Goal: Task Accomplishment & Management: Complete application form

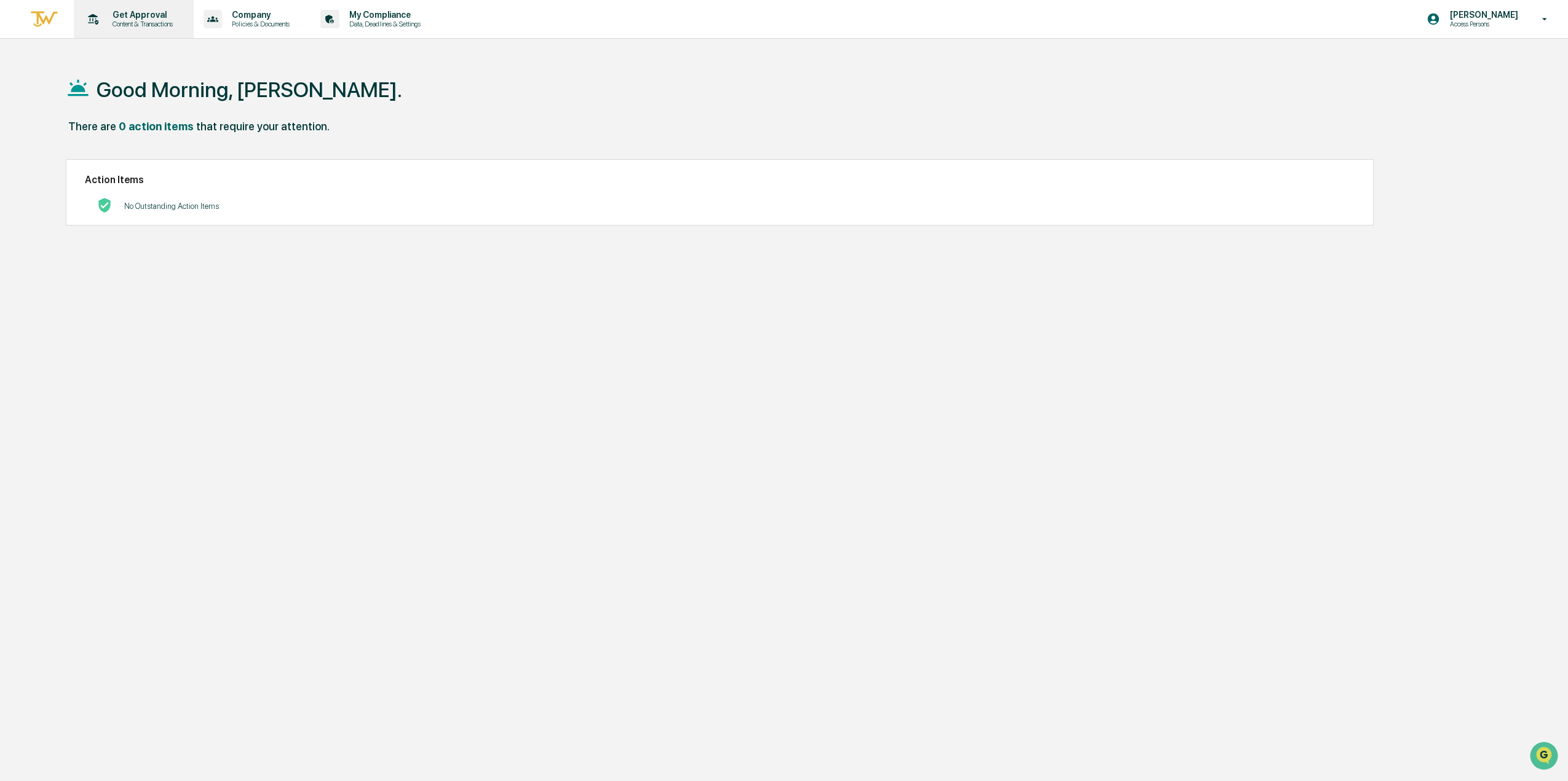
click at [124, 29] on div "Get Approval Content & Transactions" at bounding box center [132, 18] width 107 height 38
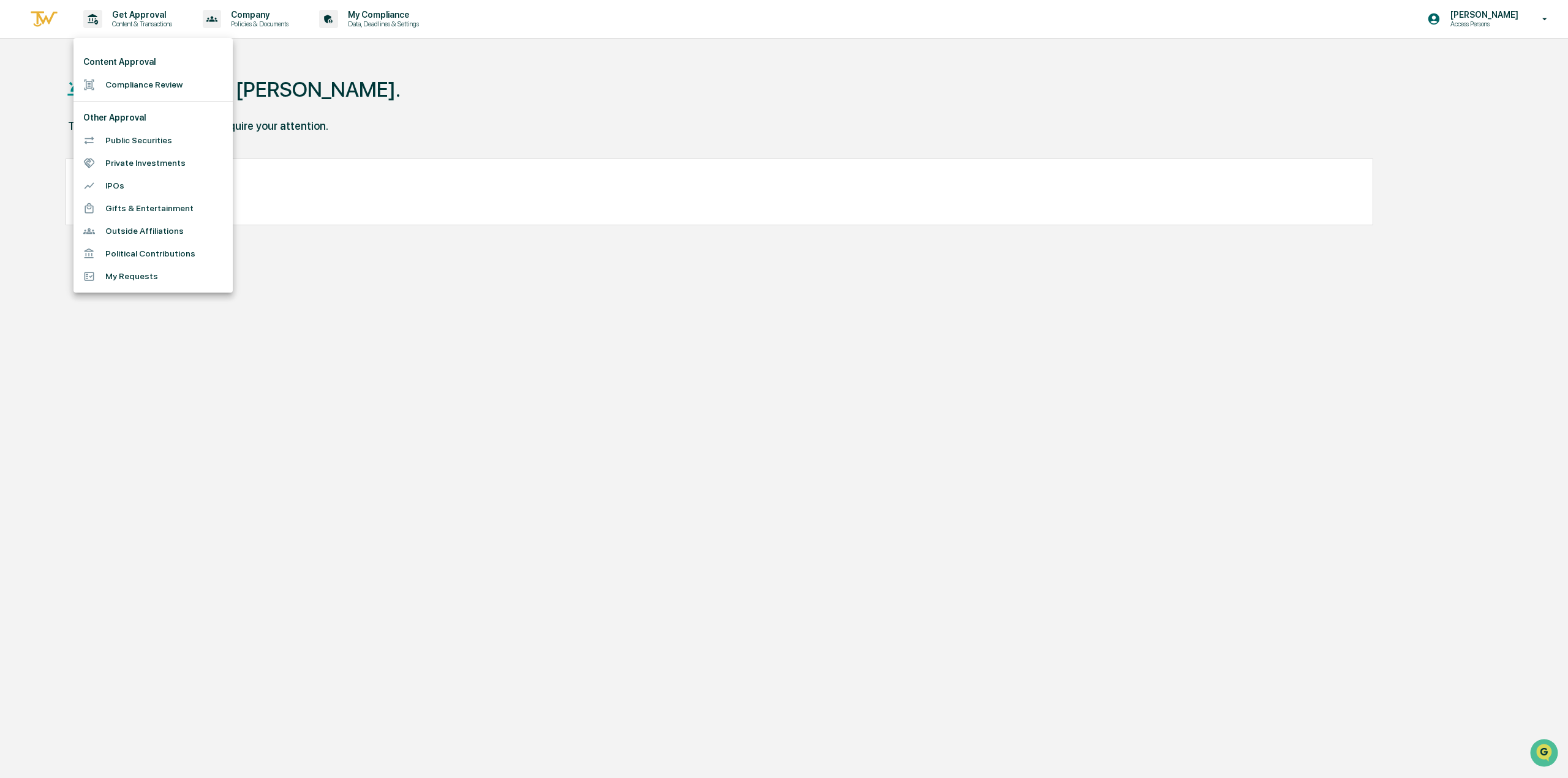
click at [145, 87] on li "Compliance Review" at bounding box center [153, 85] width 159 height 23
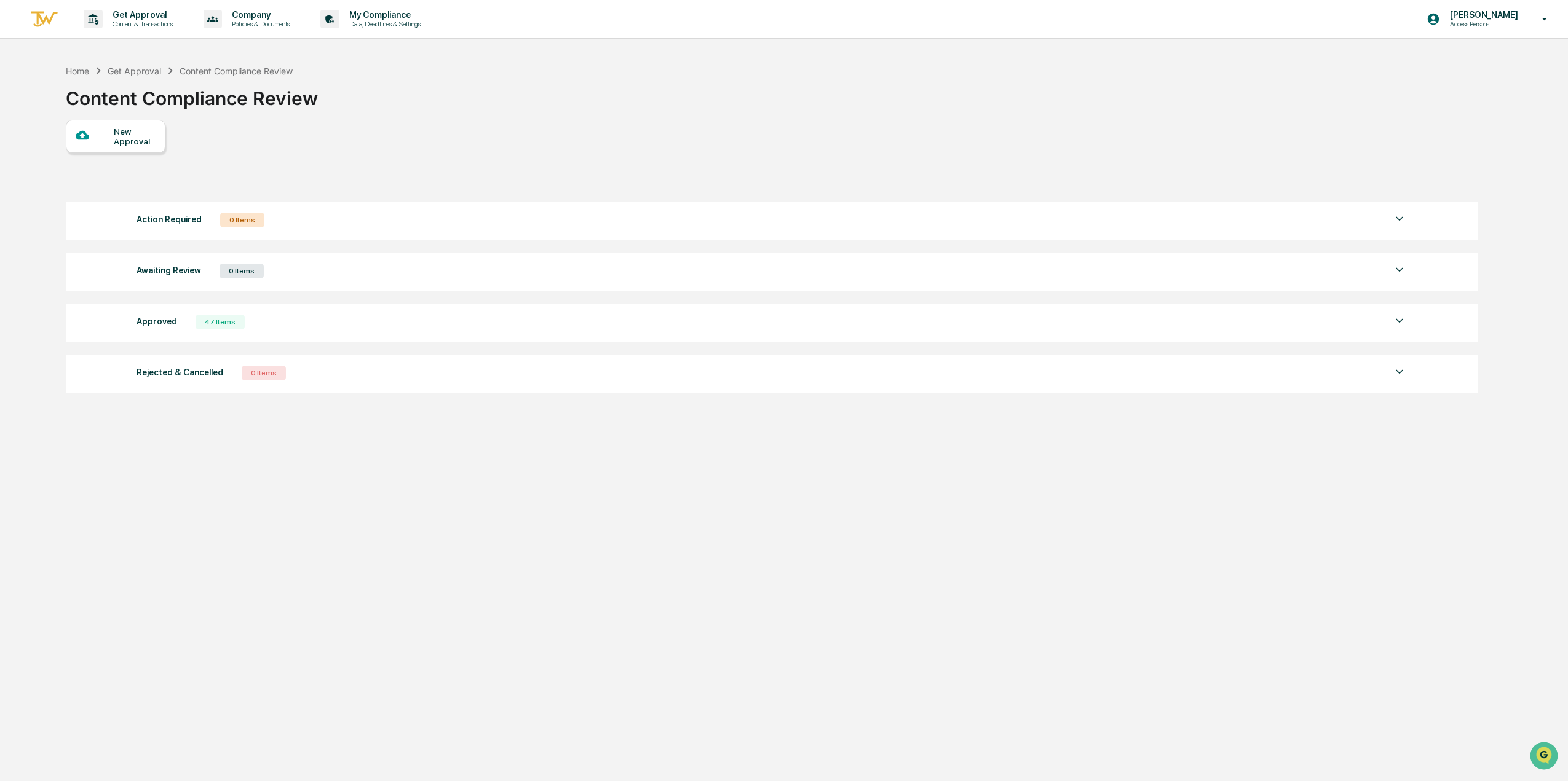
click at [136, 133] on div "New Approval" at bounding box center [134, 136] width 42 height 19
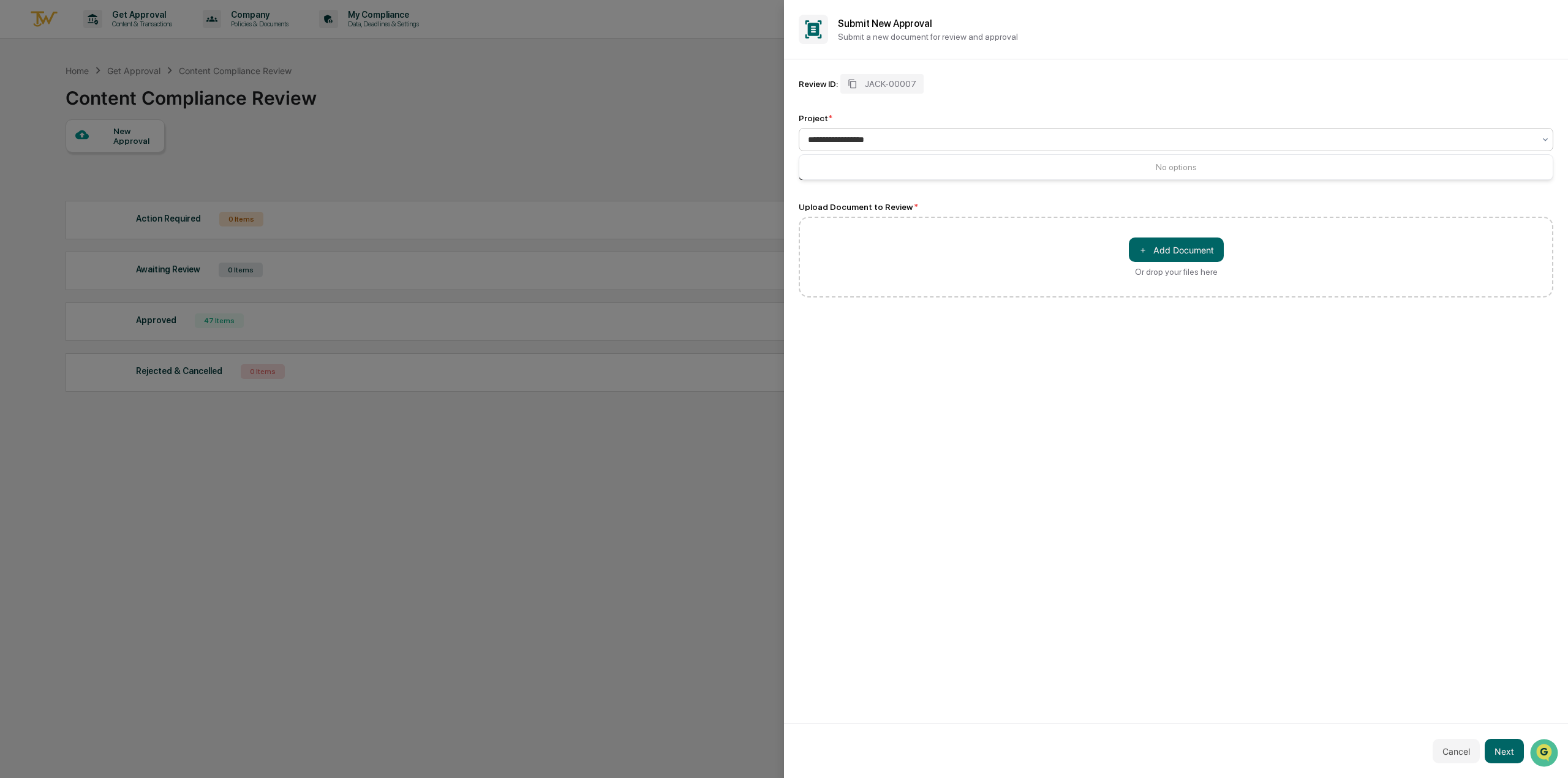
type input "**********"
click at [1494, 749] on button "Next" at bounding box center [1504, 751] width 40 height 25
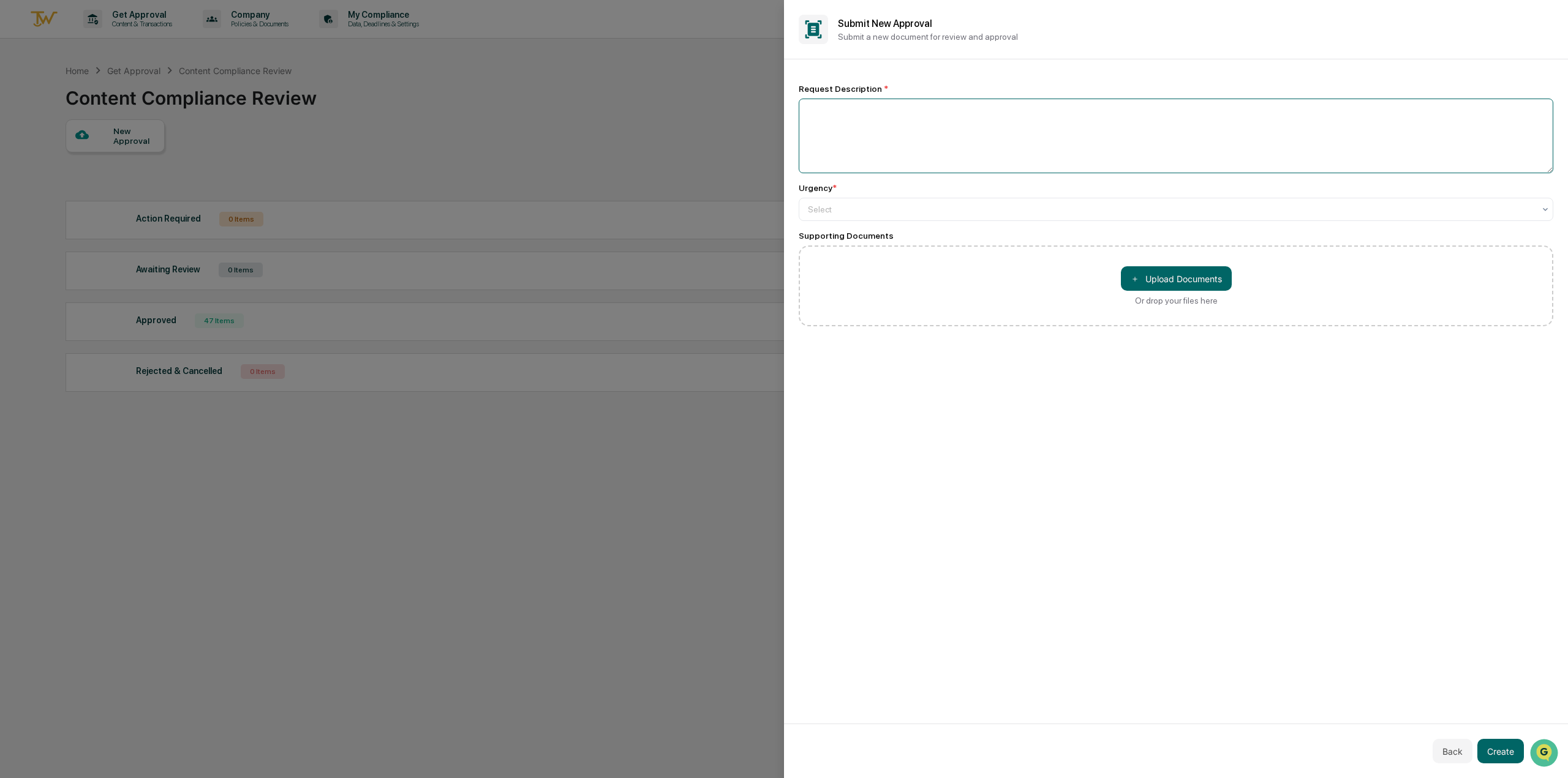
click at [982, 150] on textarea at bounding box center [1175, 135] width 754 height 75
type textarea "**********"
click at [975, 203] on div at bounding box center [1170, 208] width 726 height 12
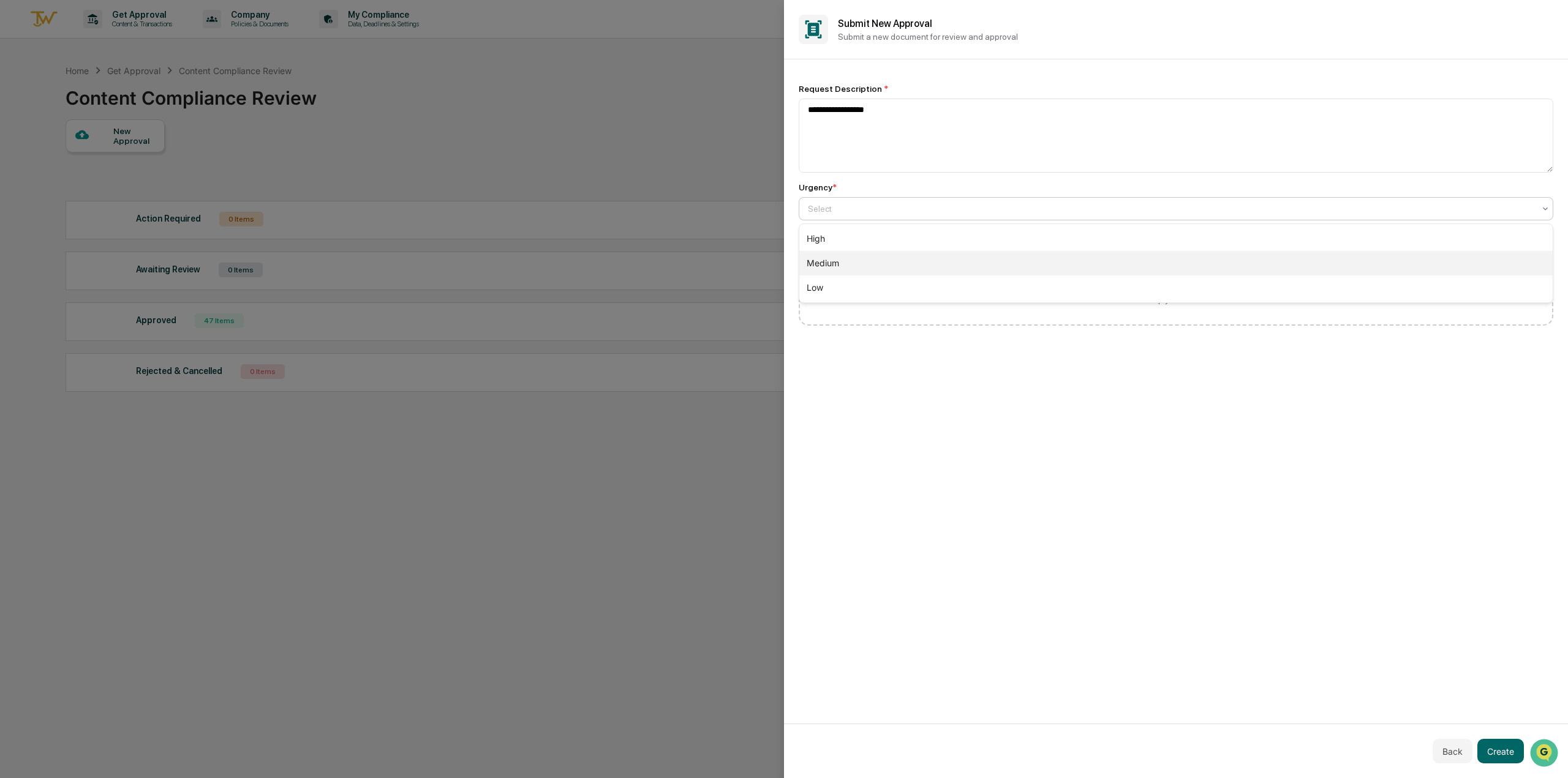
click at [981, 259] on div "Medium" at bounding box center [1176, 263] width 753 height 25
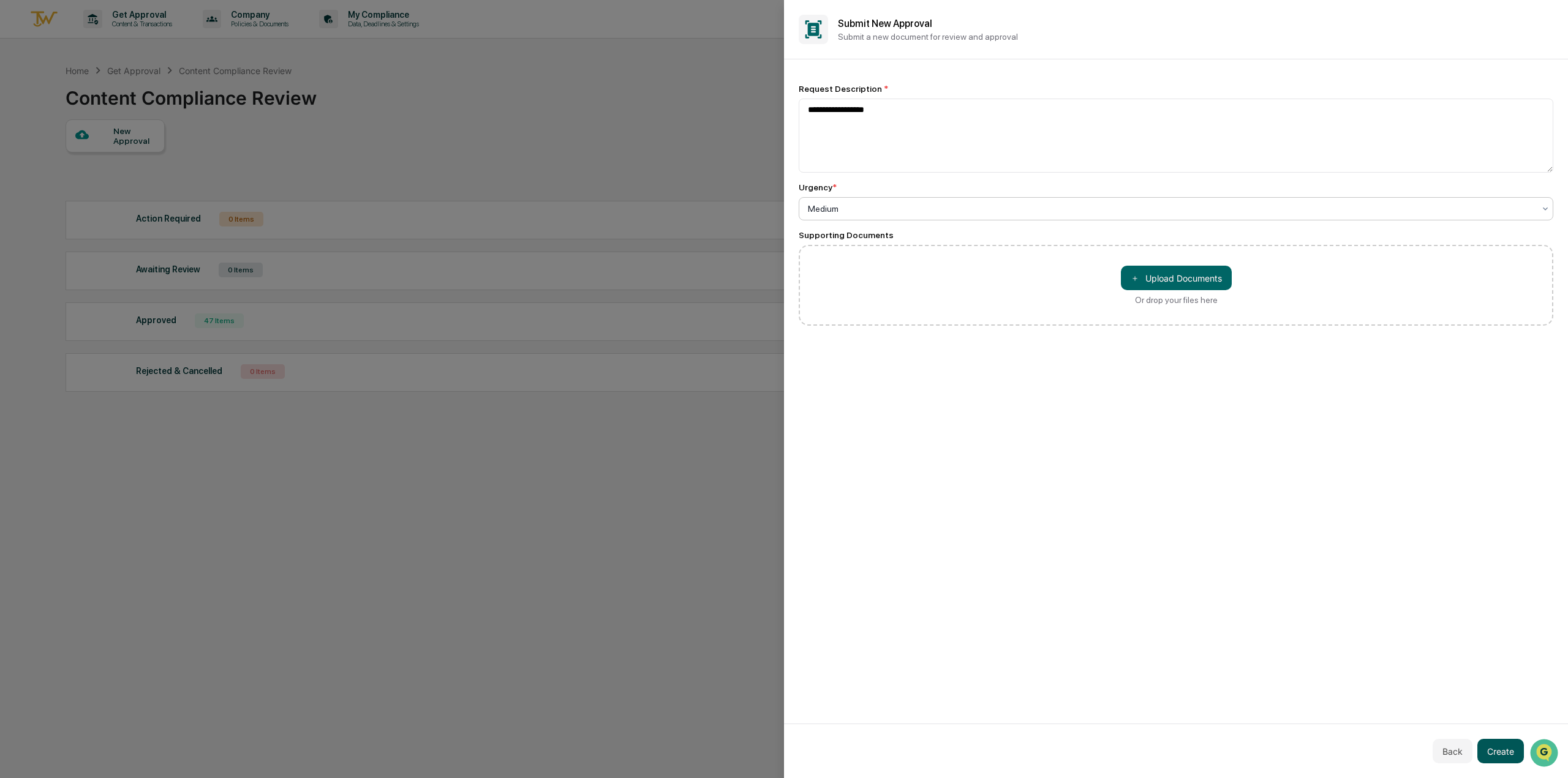
click at [1495, 754] on button "Create" at bounding box center [1500, 751] width 47 height 25
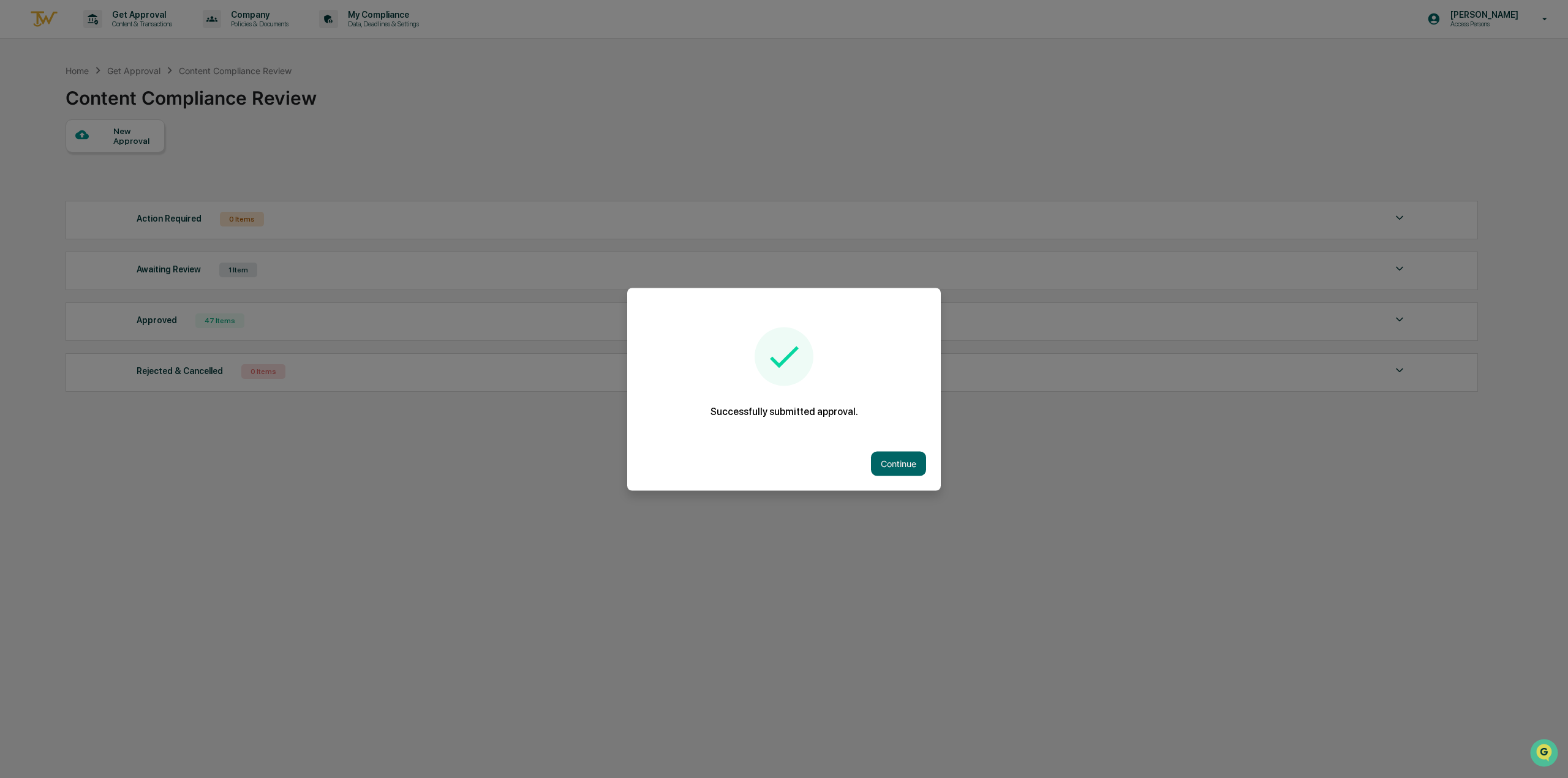
click at [899, 469] on button "Continue" at bounding box center [899, 463] width 55 height 25
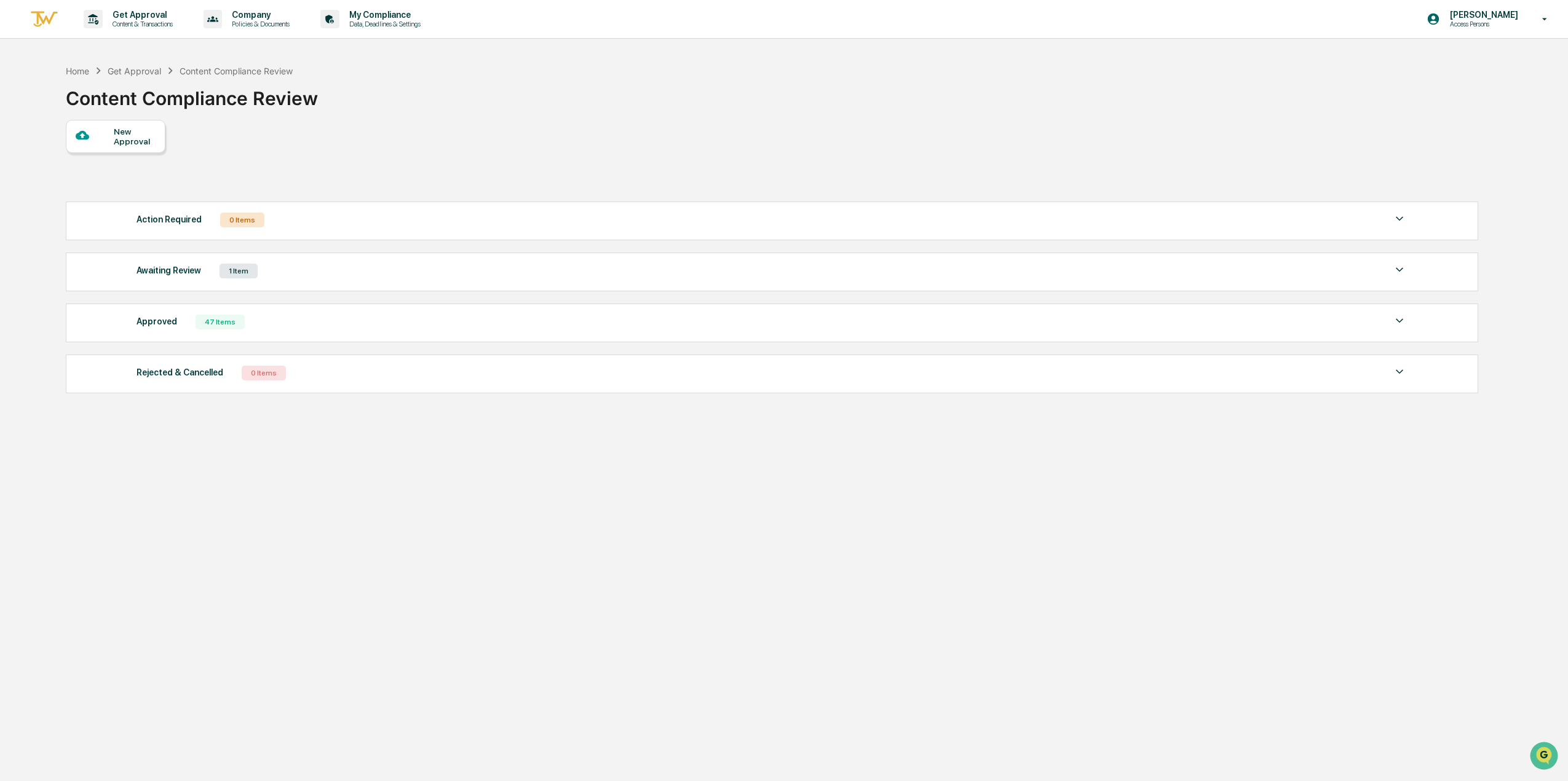
click at [1519, 16] on p "[PERSON_NAME]" at bounding box center [1482, 15] width 84 height 10
click at [1503, 57] on li "Logout" at bounding box center [1478, 62] width 172 height 23
